Goal: Transaction & Acquisition: Download file/media

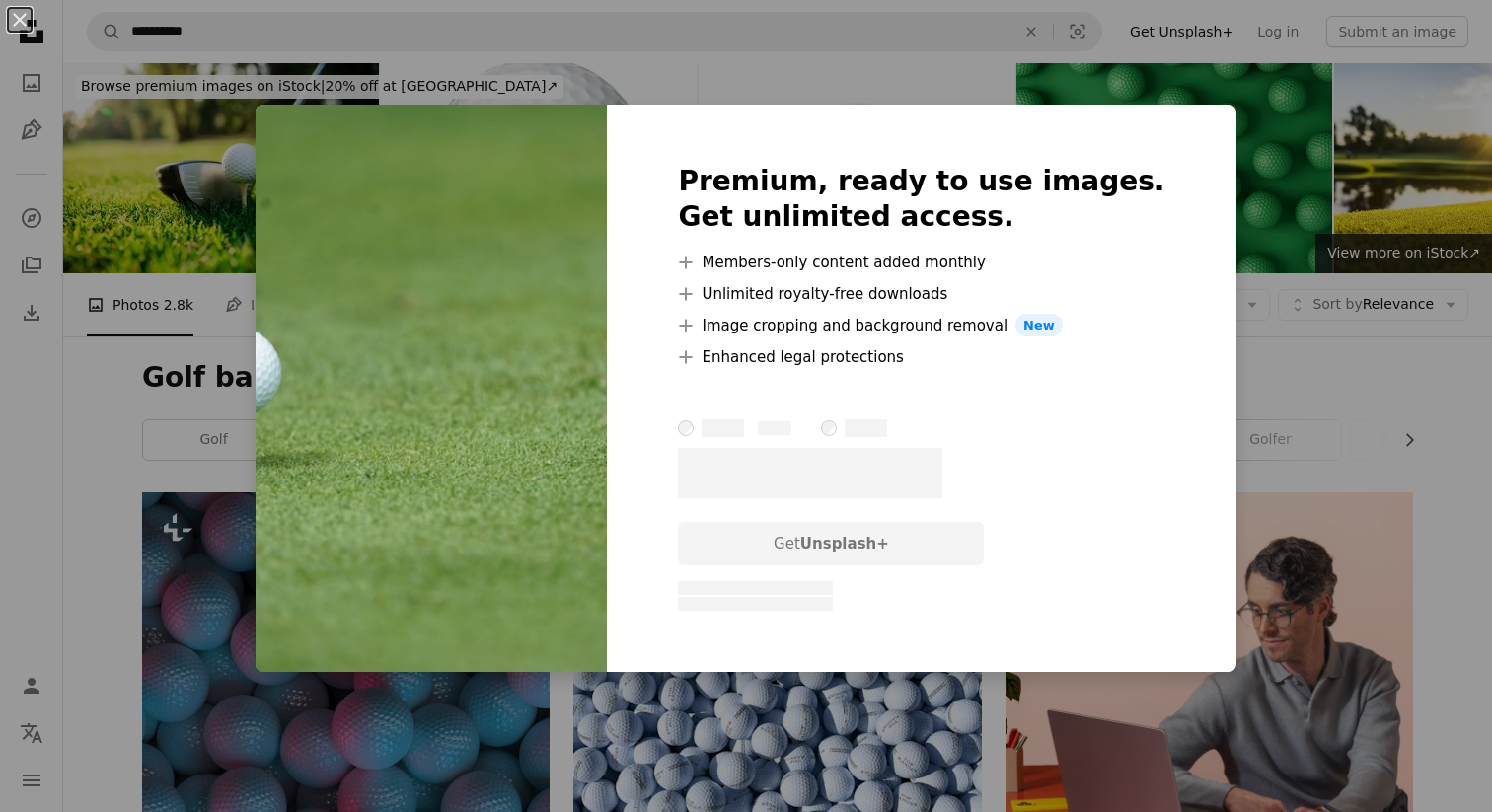
scroll to position [4400, 0]
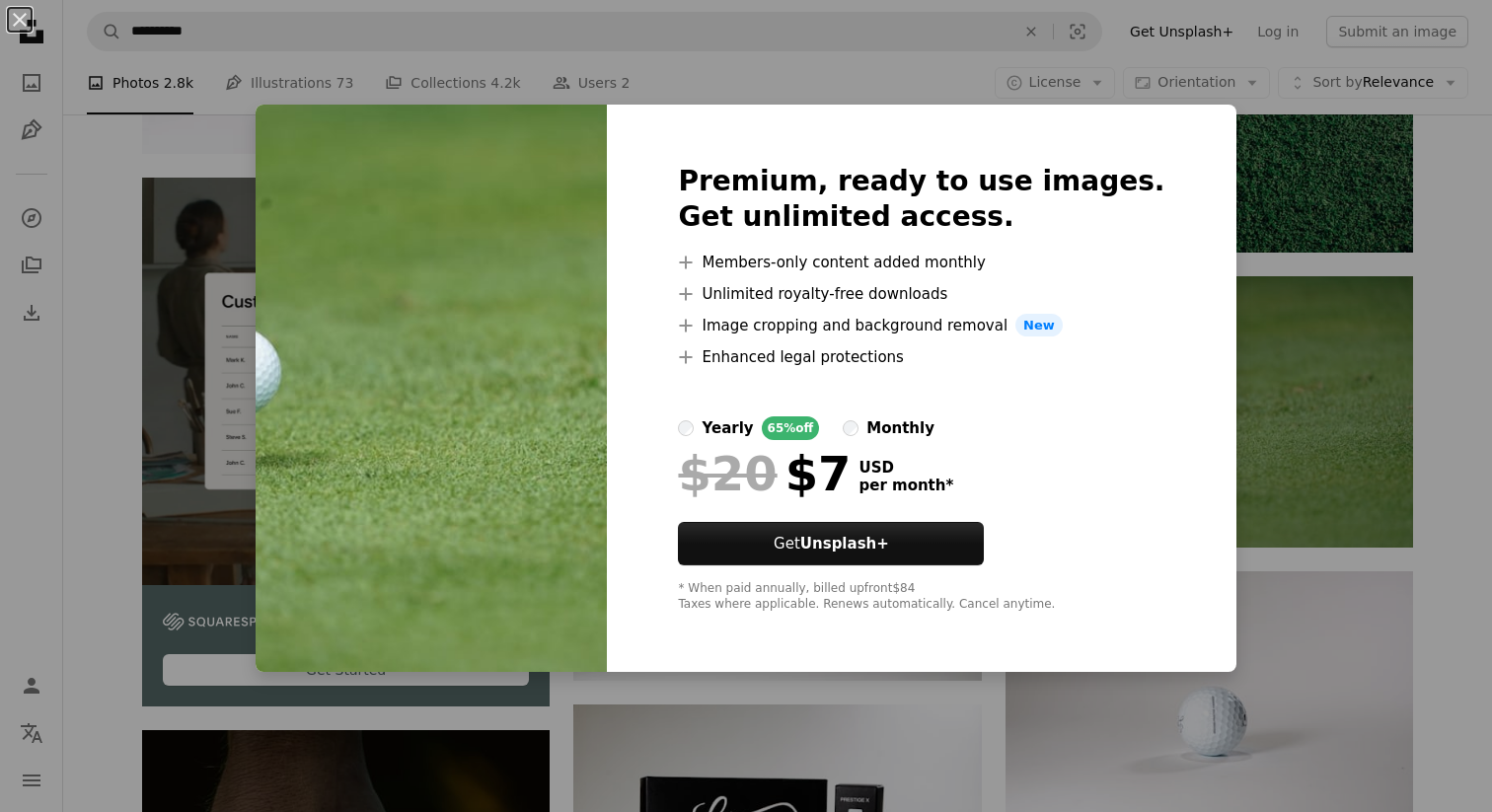
click at [1277, 396] on div "An X shape Premium, ready to use images. Get unlimited access. A plus sign Memb…" at bounding box center [746, 406] width 1492 height 812
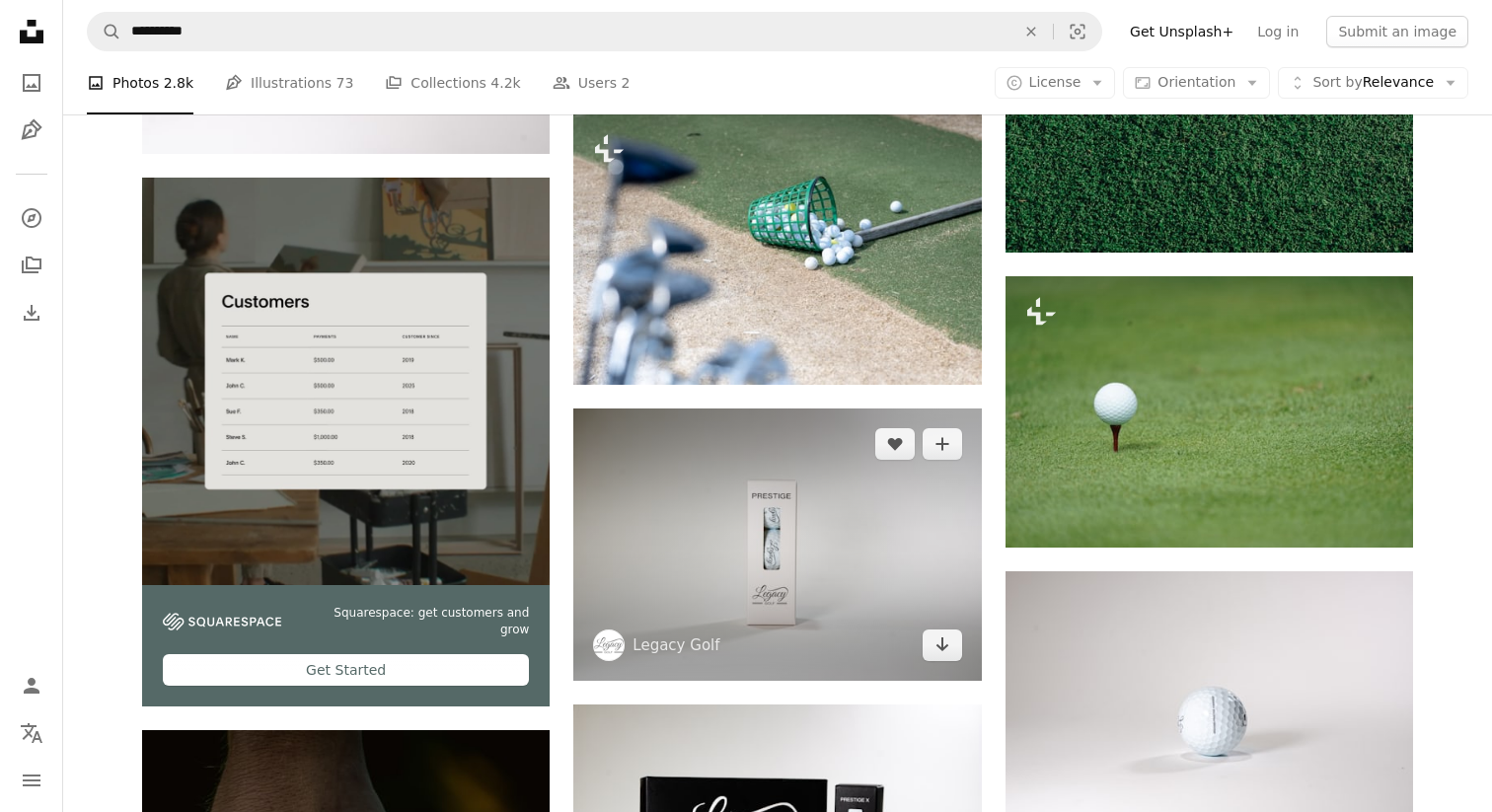
click at [981, 461] on img at bounding box center [777, 544] width 407 height 272
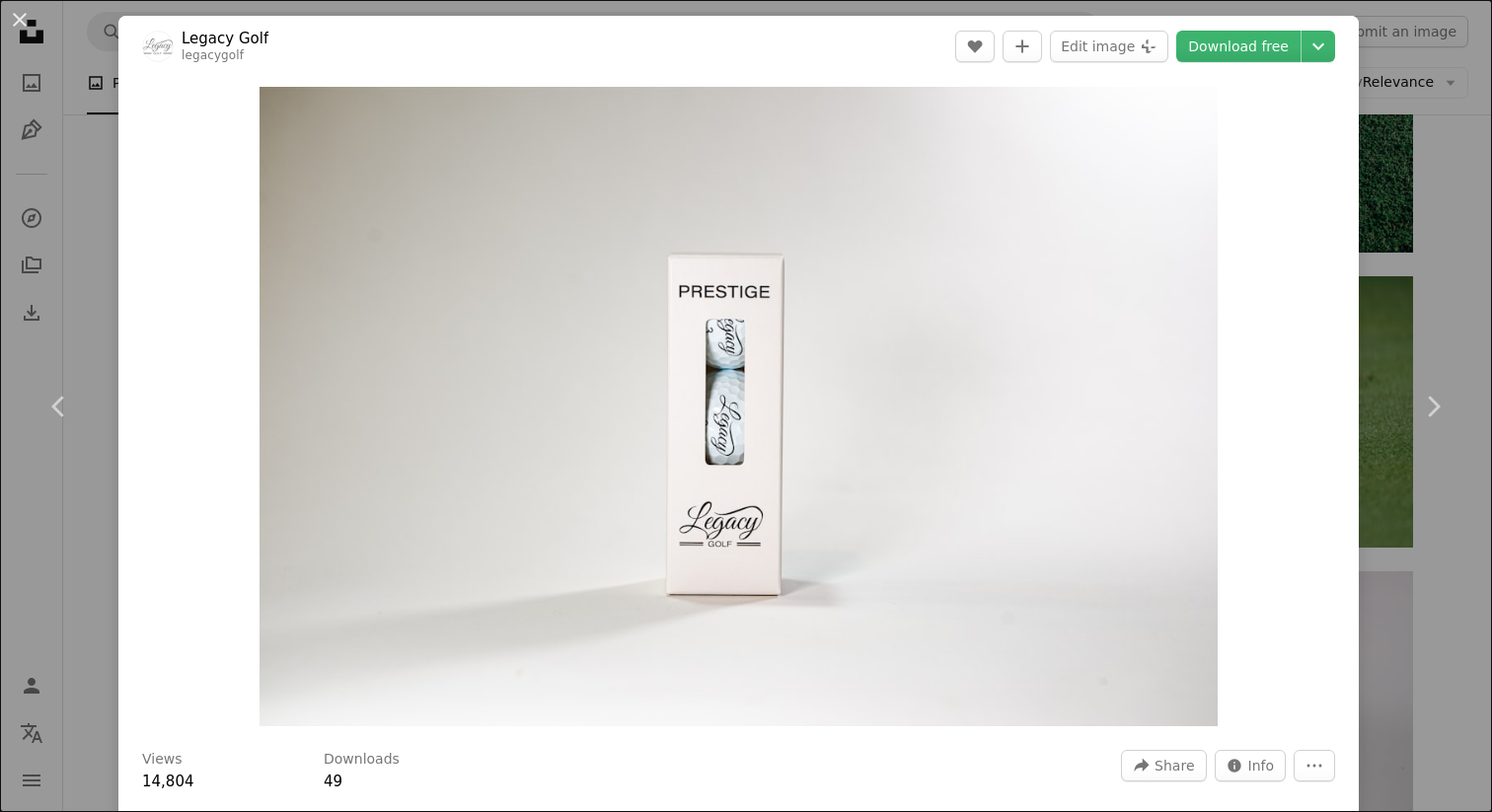
click at [1318, 407] on div "Zoom in" at bounding box center [739, 406] width 1240 height 659
click at [1354, 392] on div "Zoom in" at bounding box center [739, 406] width 1240 height 659
click at [1384, 381] on link "Chevron right" at bounding box center [1433, 406] width 119 height 189
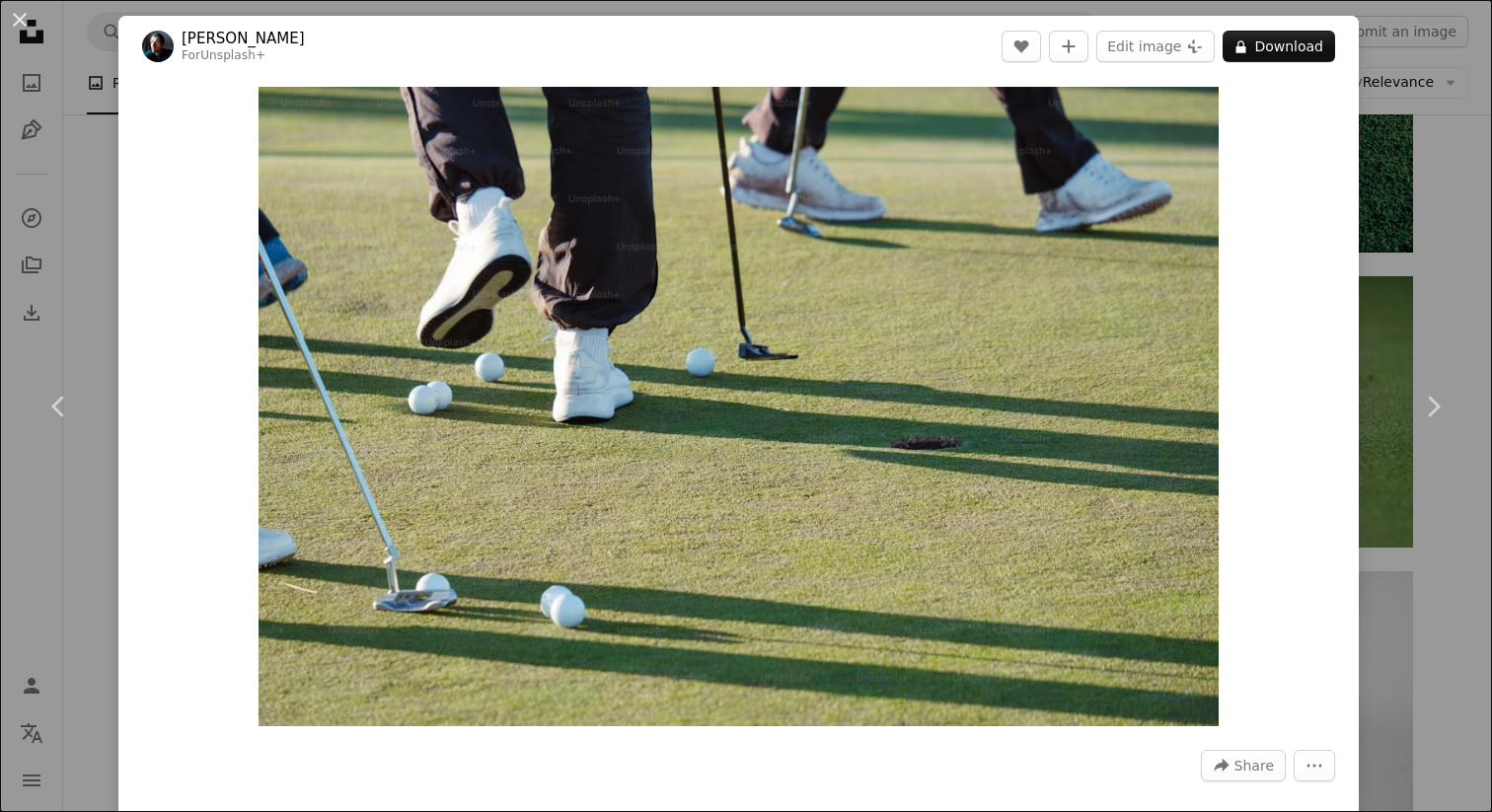
click at [1457, 259] on div "An X shape Chevron left Chevron right [PERSON_NAME] For Unsplash+ A heart A plu…" at bounding box center [746, 406] width 1492 height 812
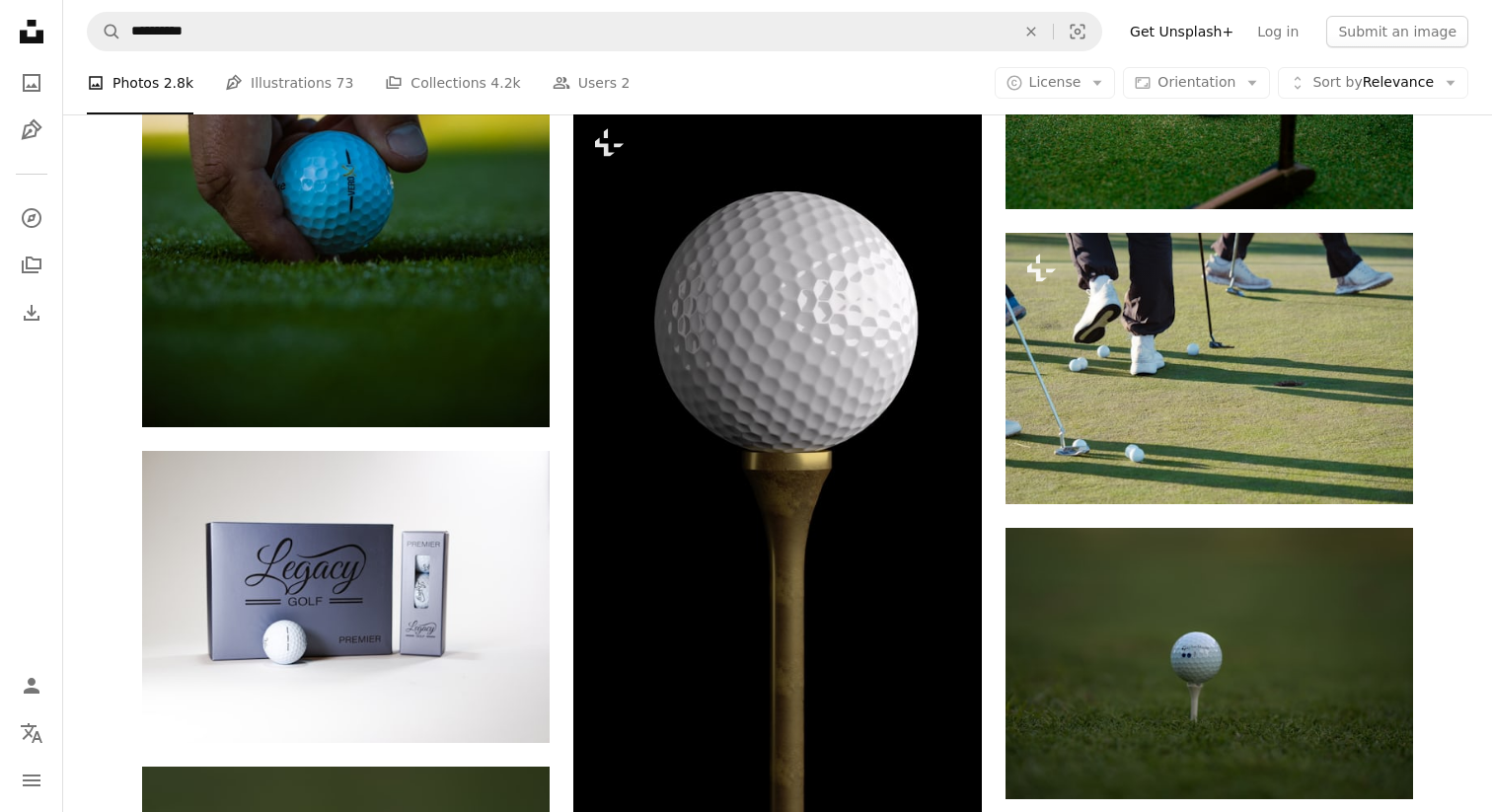
scroll to position [5316, 0]
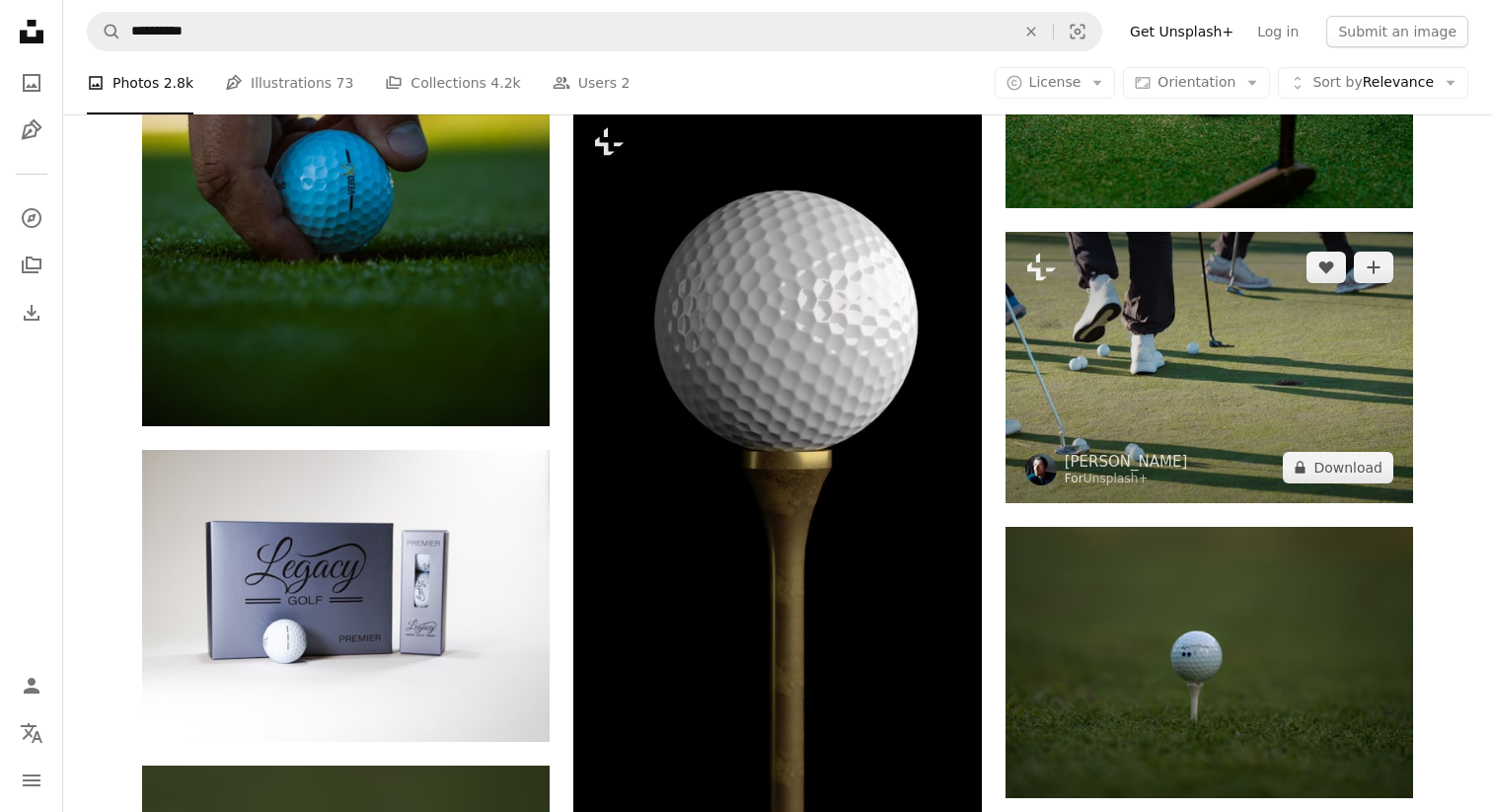
click at [1177, 351] on img at bounding box center [1209, 367] width 407 height 271
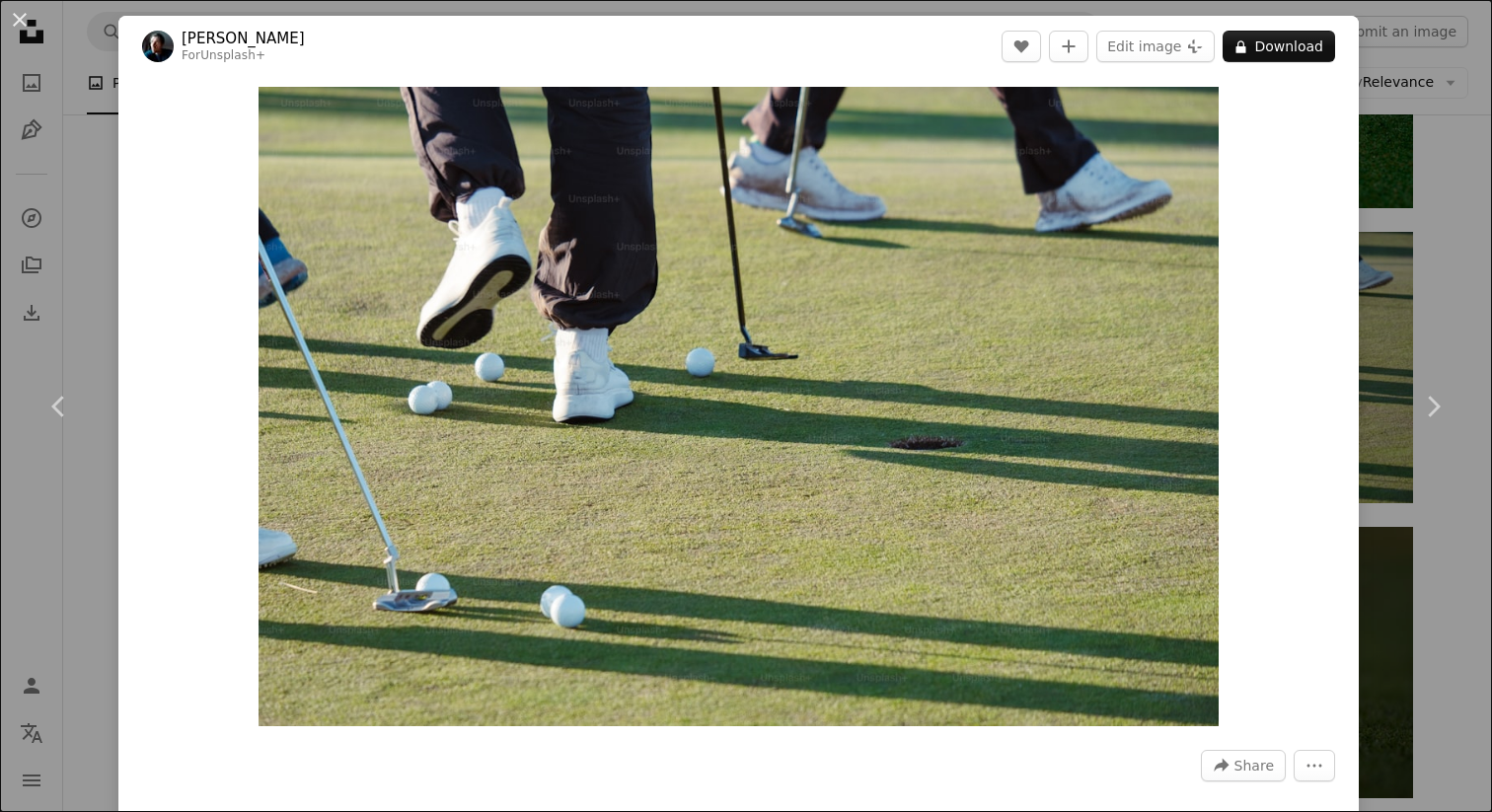
click at [1395, 122] on div "An X shape Chevron left Chevron right [PERSON_NAME] For Unsplash+ A heart A plu…" at bounding box center [746, 406] width 1492 height 812
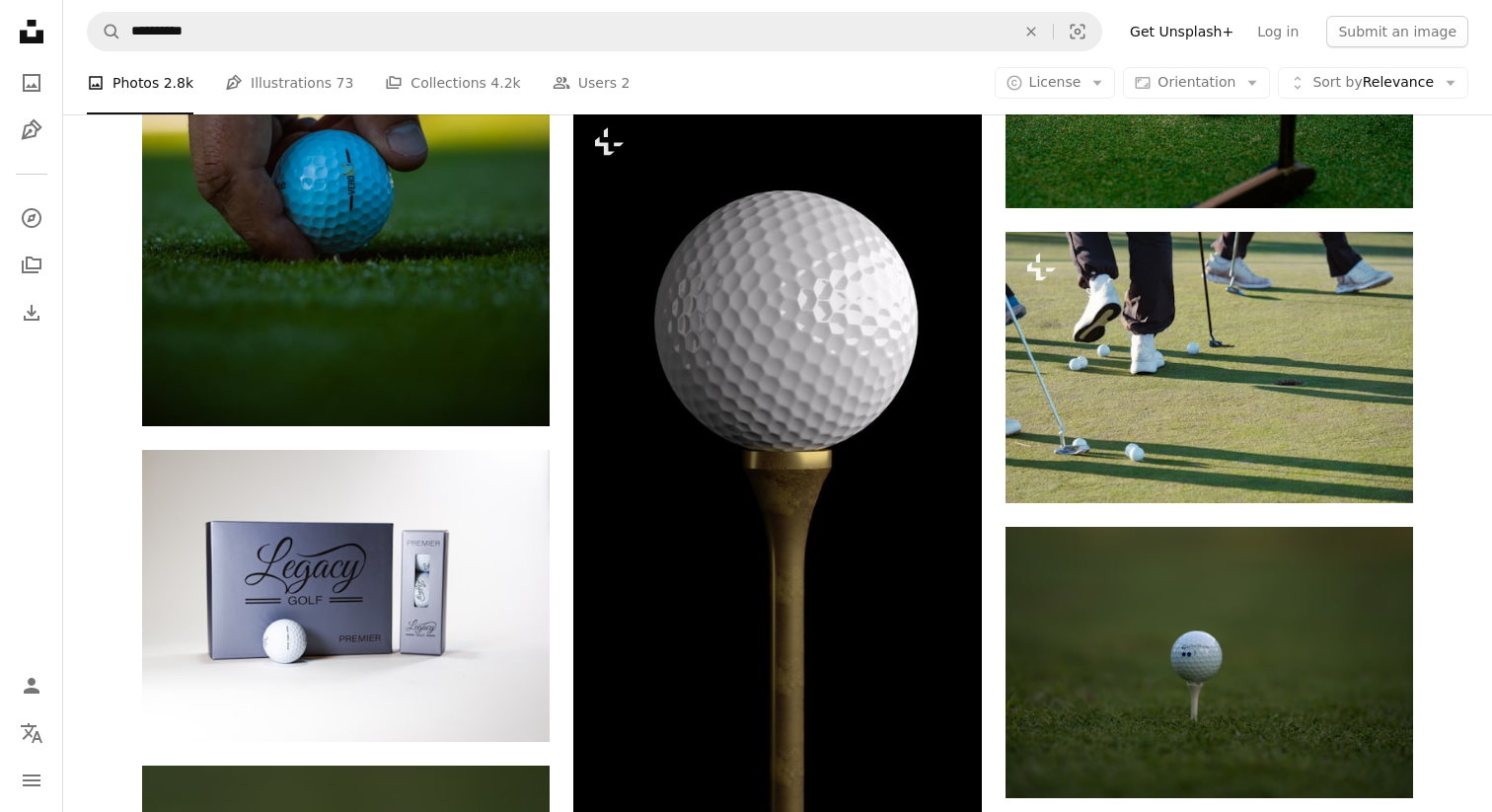
click at [1428, 309] on div "Plus sign for Unsplash+ A heart A plus sign [PERSON_NAME] For Unsplash+ A lock …" at bounding box center [778, 242] width 1319 height 10131
click at [989, 342] on div "Plus sign for Unsplash+ A heart A plus sign [PERSON_NAME] For Unsplash+ A lock …" at bounding box center [777, 242] width 1271 height 10131
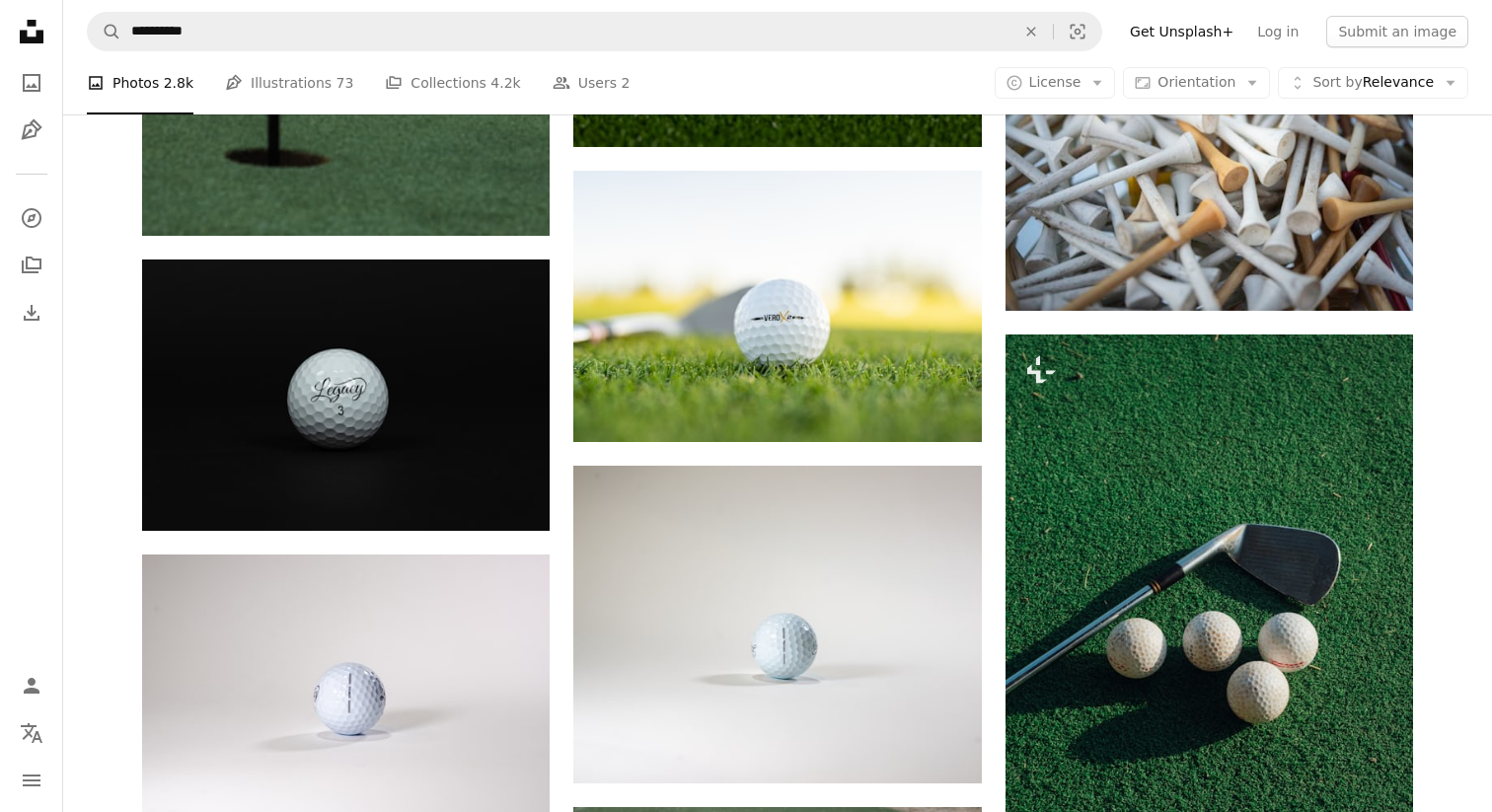
scroll to position [3740, 0]
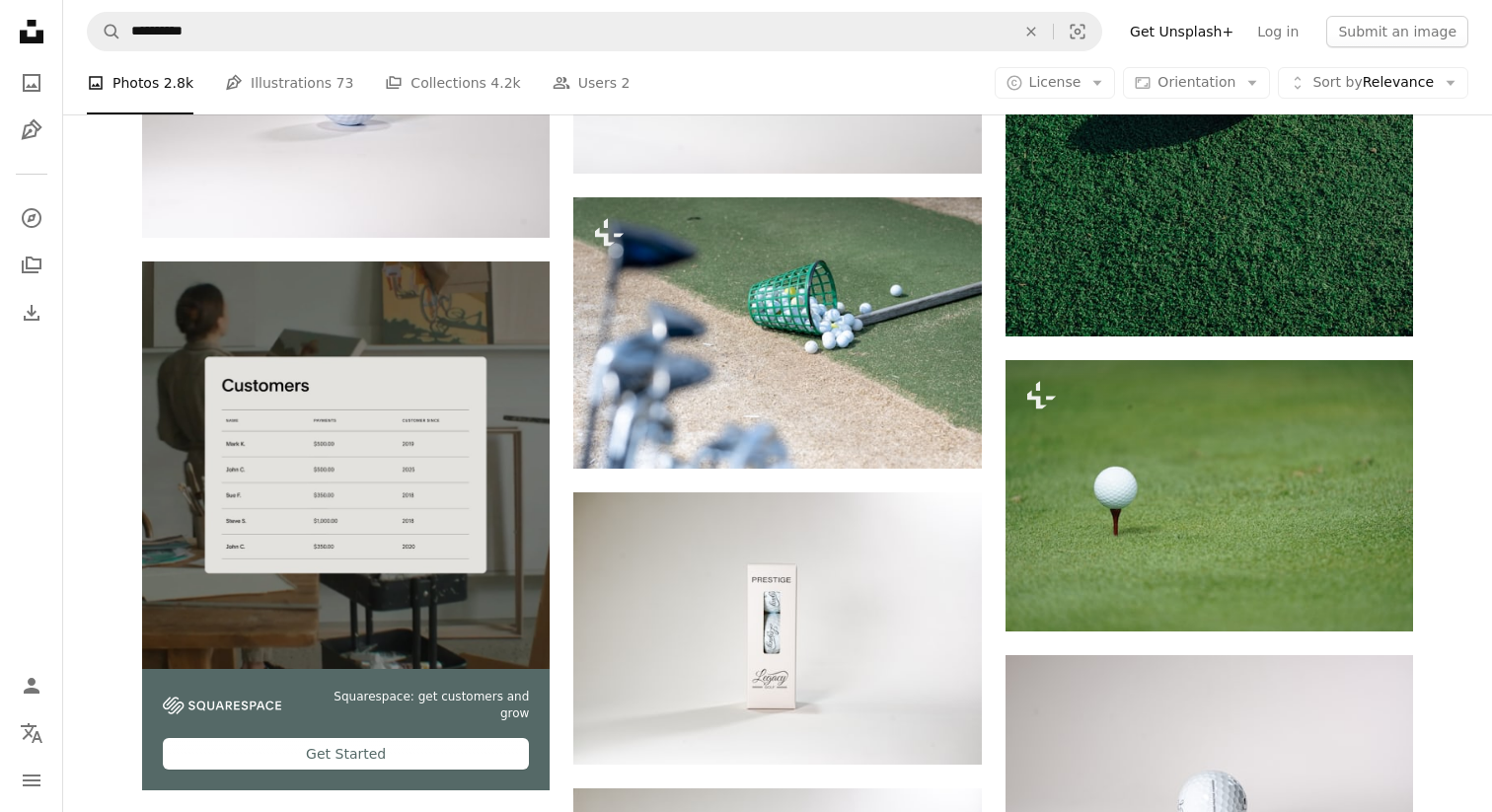
scroll to position [4326, 0]
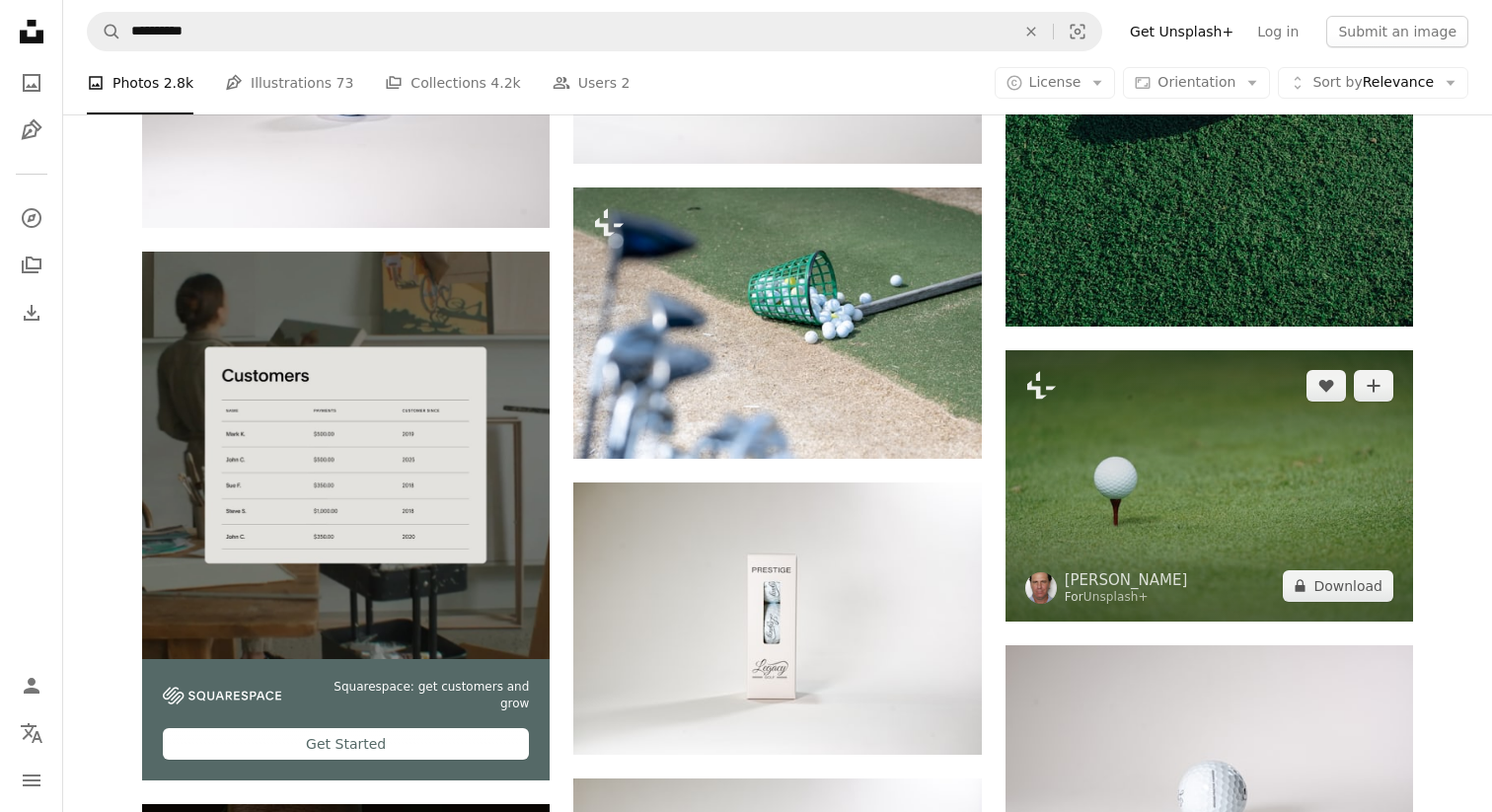
click at [1117, 440] on img at bounding box center [1209, 486] width 407 height 271
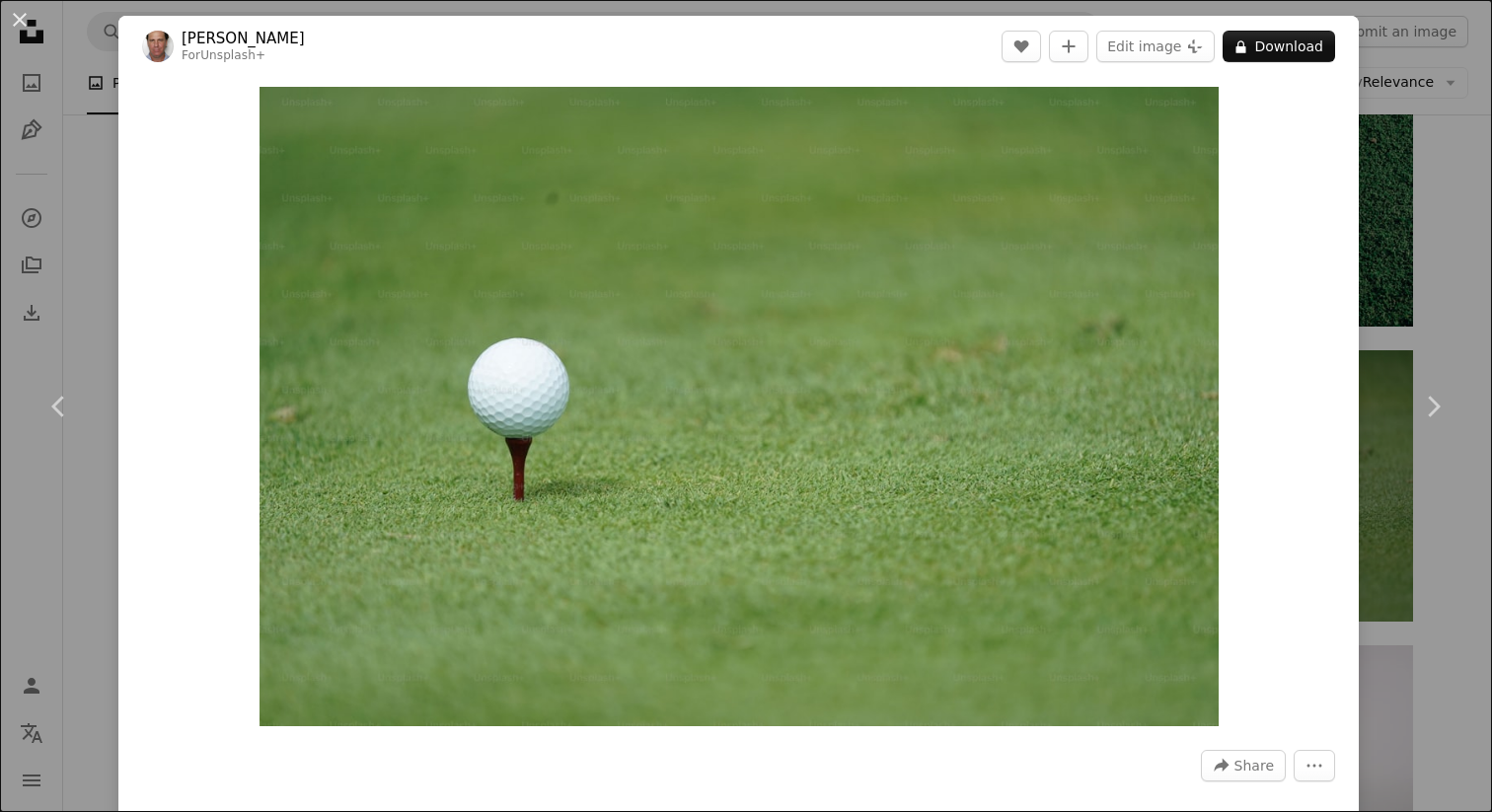
click at [1412, 136] on div "An X shape Chevron left Chevron right [PERSON_NAME] For Unsplash+ A heart A plu…" at bounding box center [746, 406] width 1492 height 812
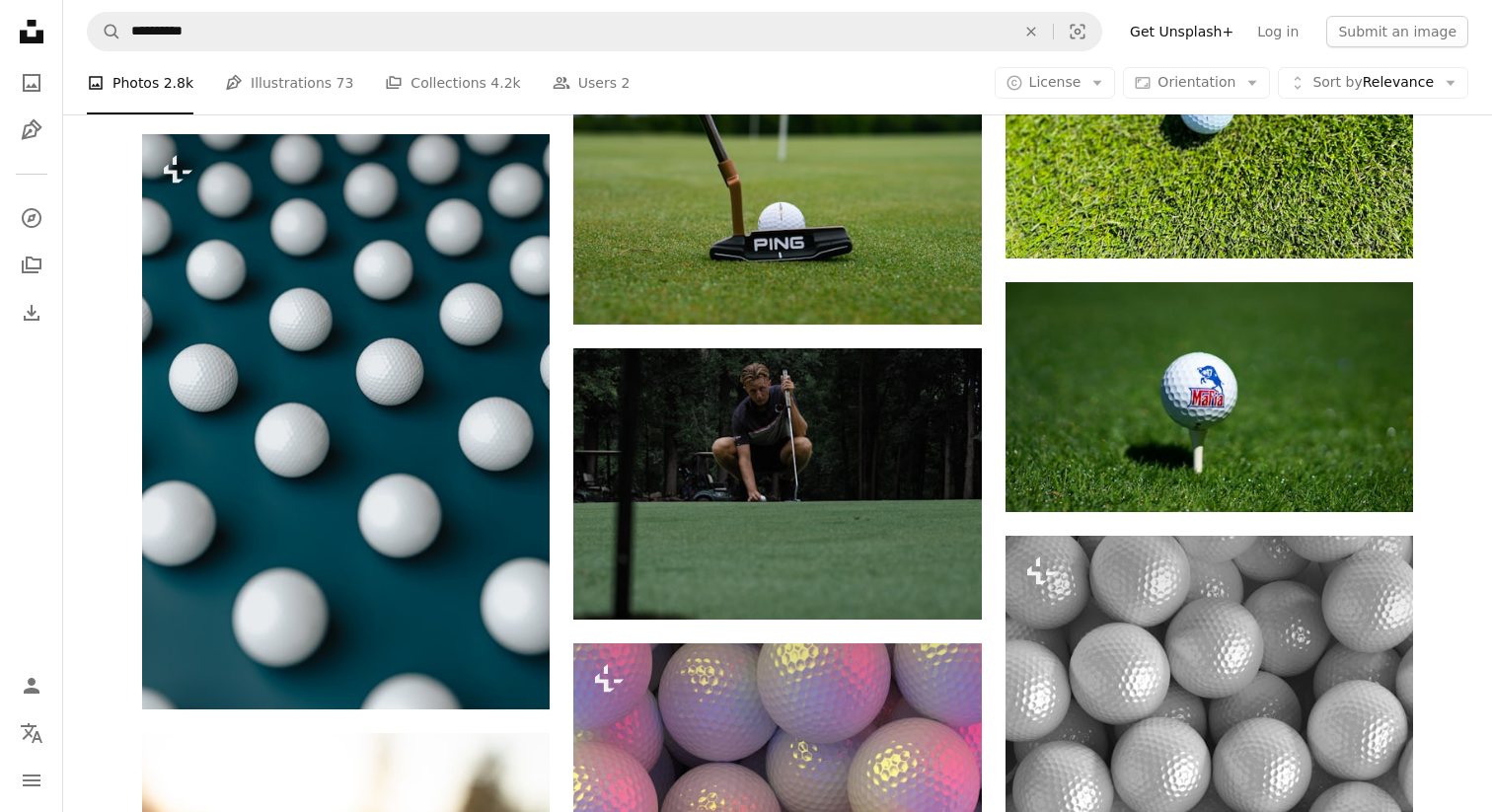
scroll to position [6559, 0]
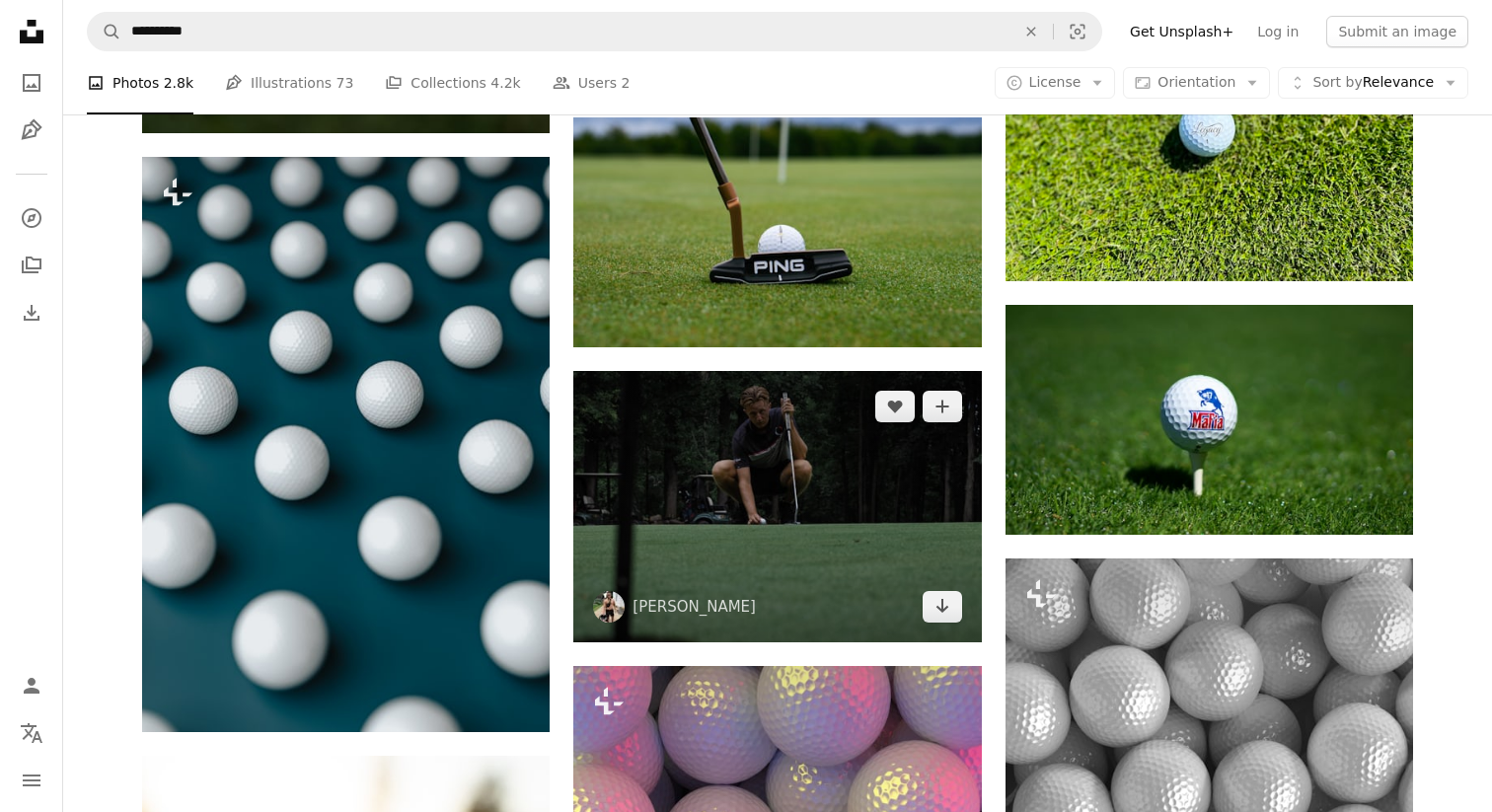
click at [915, 475] on img at bounding box center [777, 507] width 407 height 271
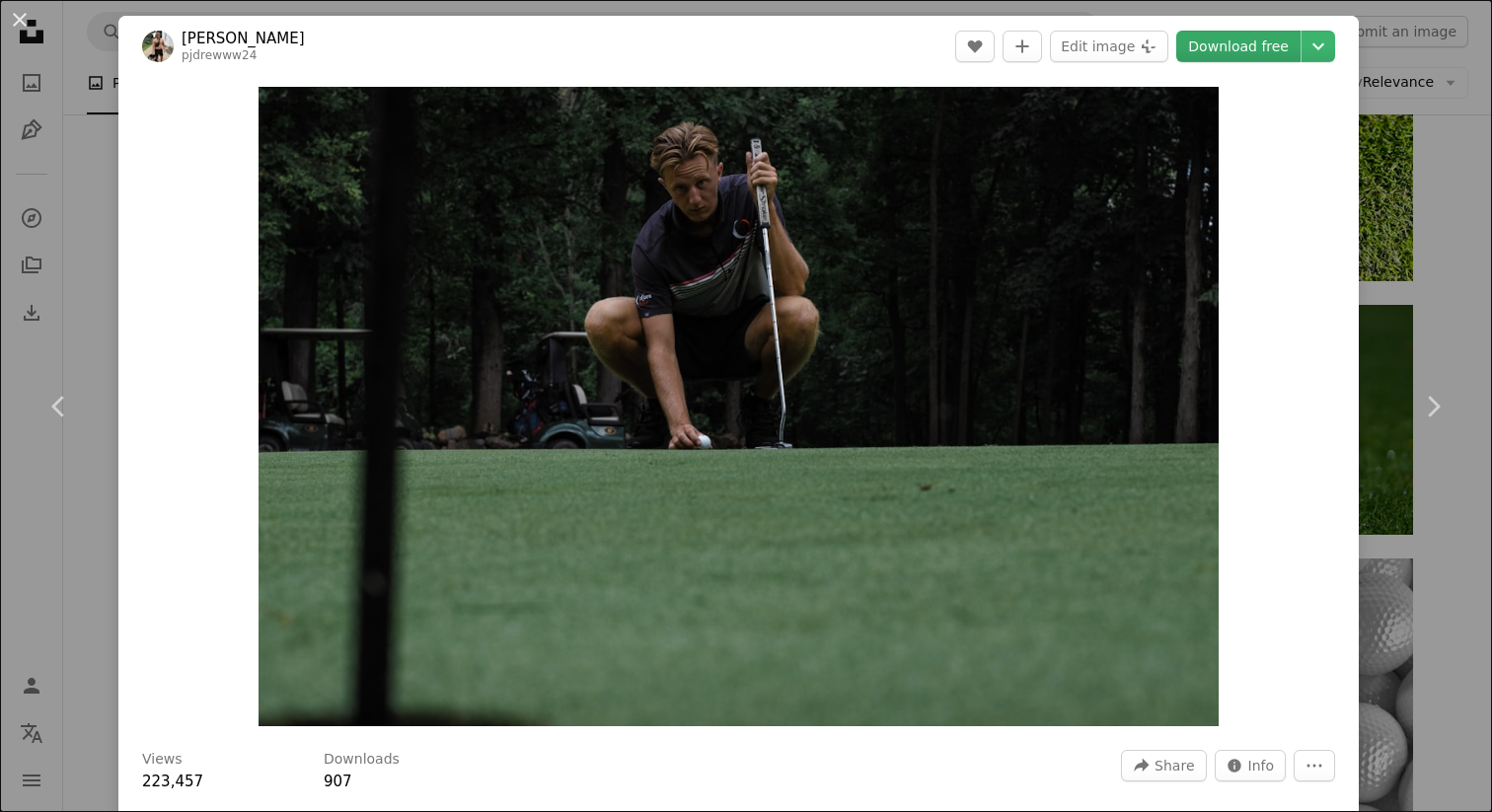
click at [1258, 52] on link "Download free" at bounding box center [1238, 47] width 125 height 32
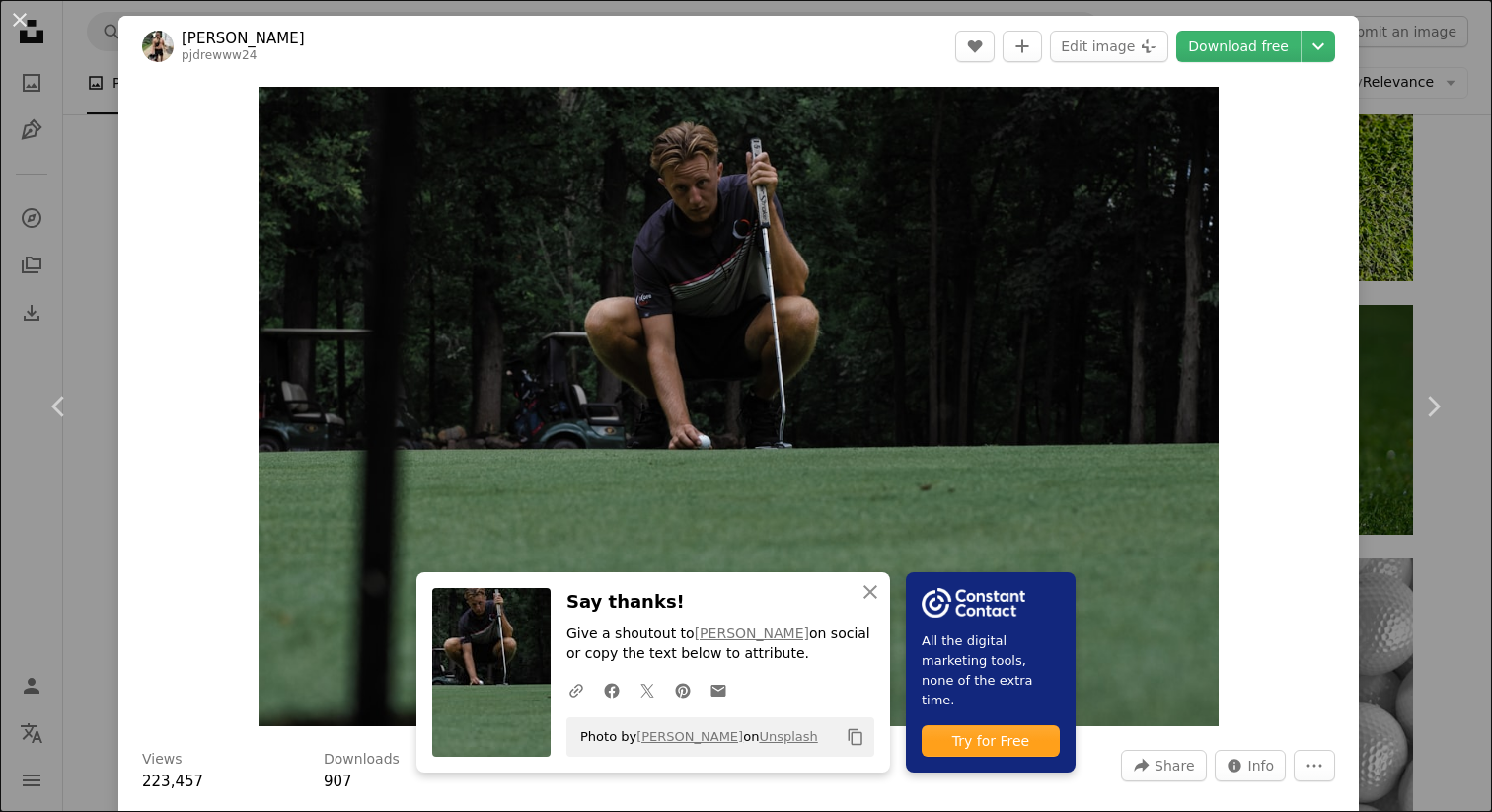
click at [1425, 242] on div "An X shape Chevron left Chevron right An X shape Close Say thanks! Give a shout…" at bounding box center [746, 406] width 1492 height 812
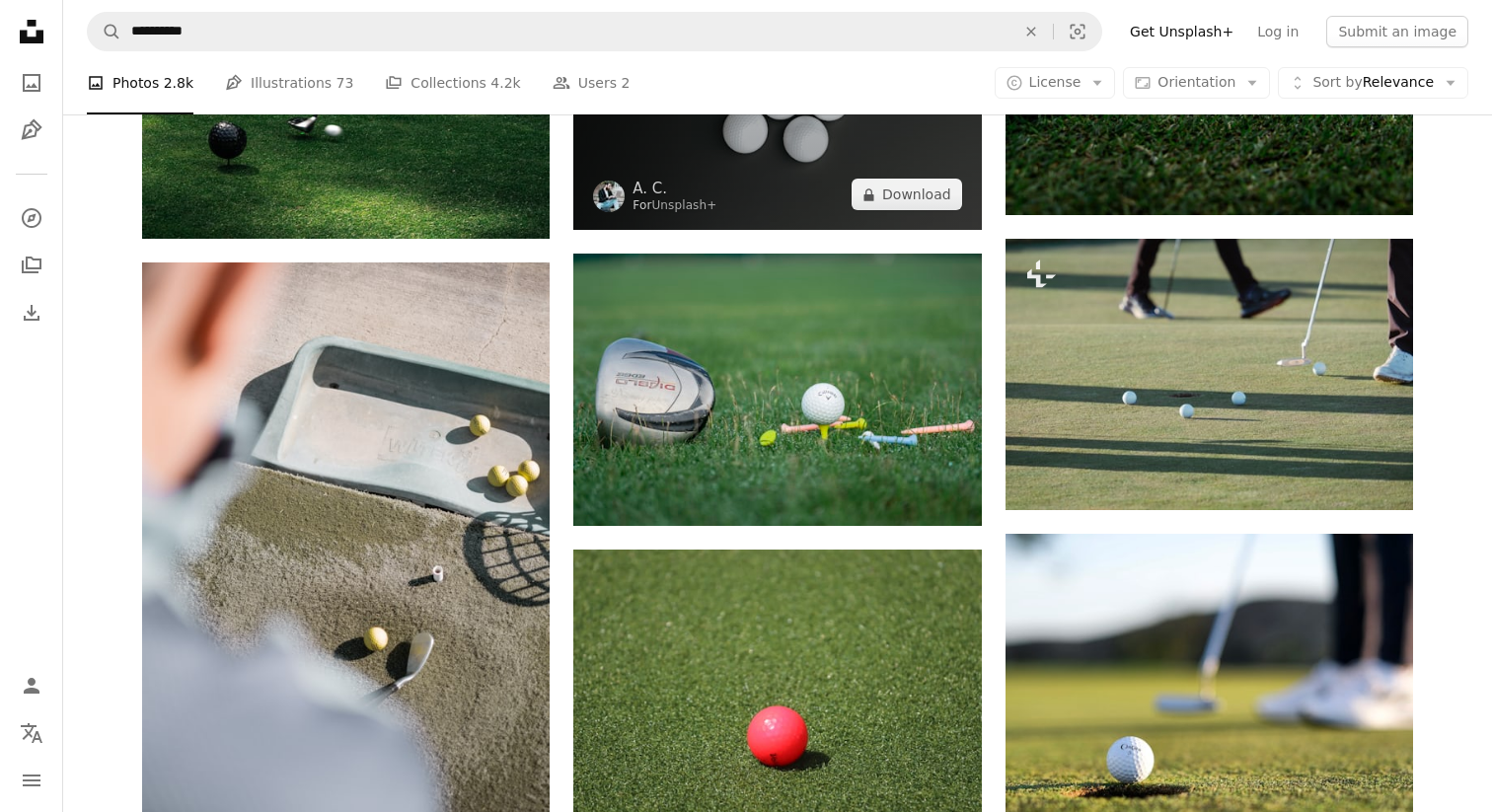
scroll to position [17258, 0]
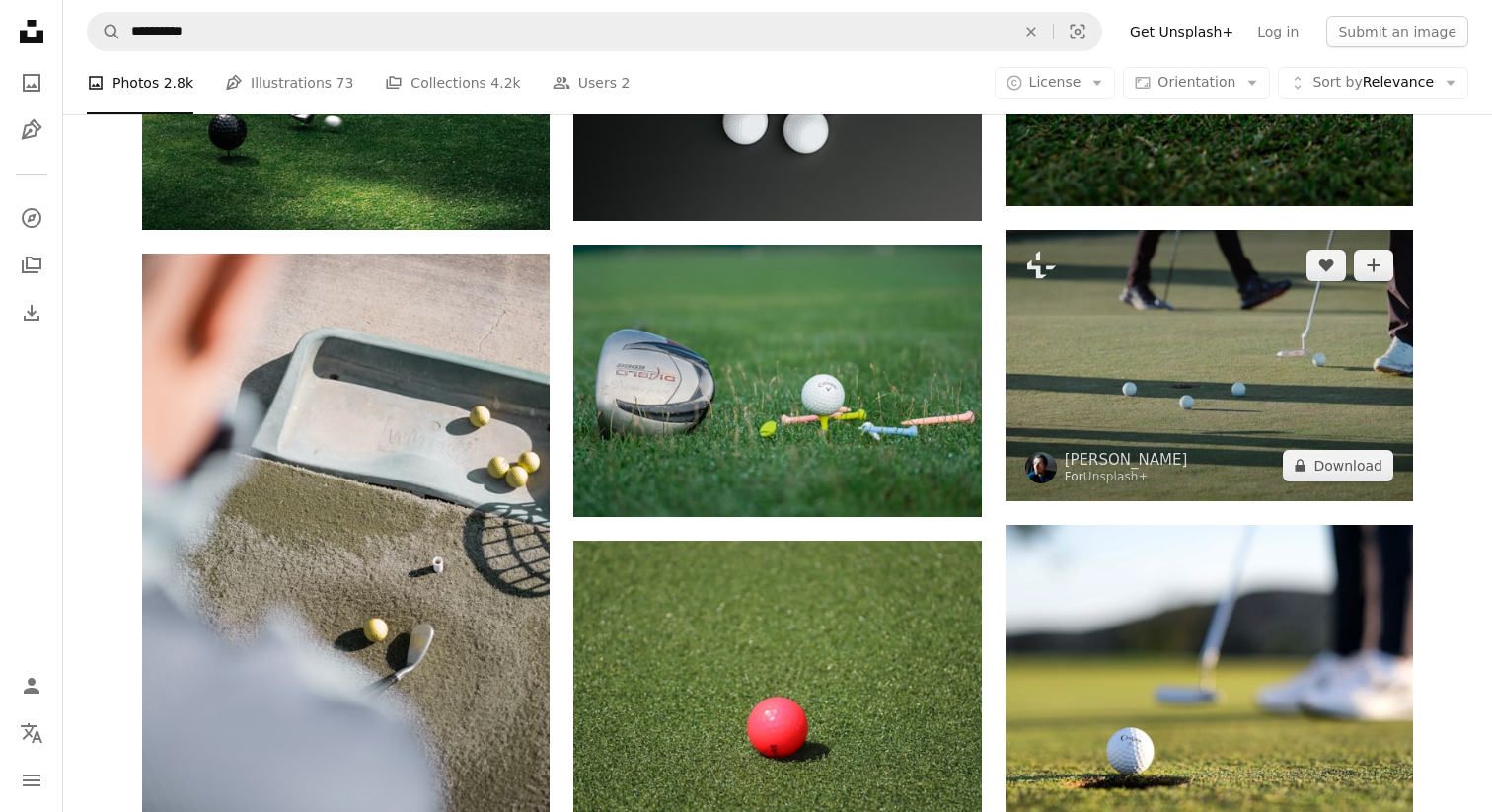
click at [1266, 406] on img at bounding box center [1209, 365] width 407 height 271
